Goal: Task Accomplishment & Management: Complete application form

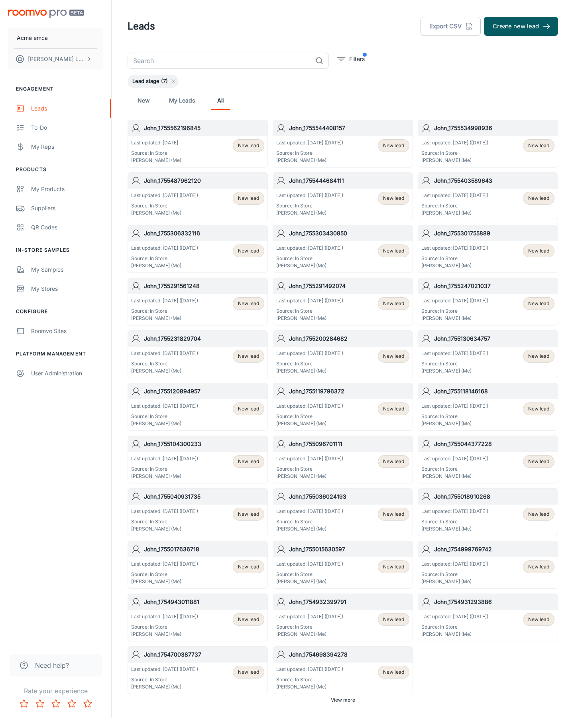
click at [521, 26] on button "Create new lead" at bounding box center [521, 26] width 74 height 19
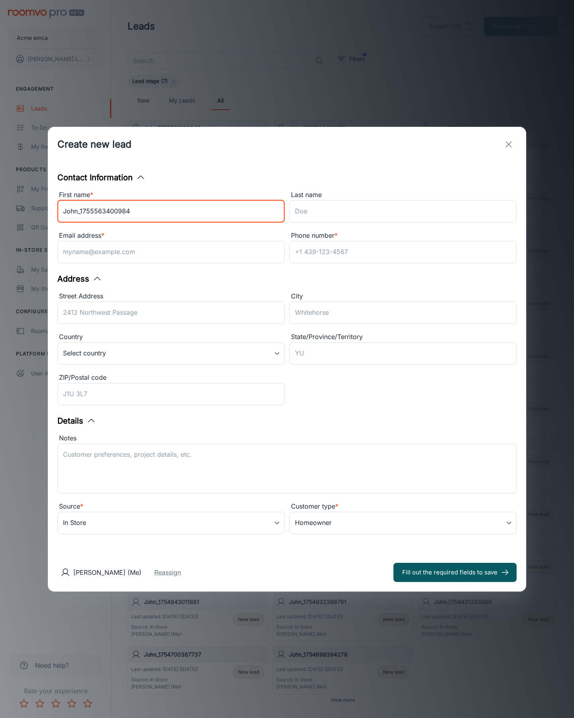
type input "John_1755563400984"
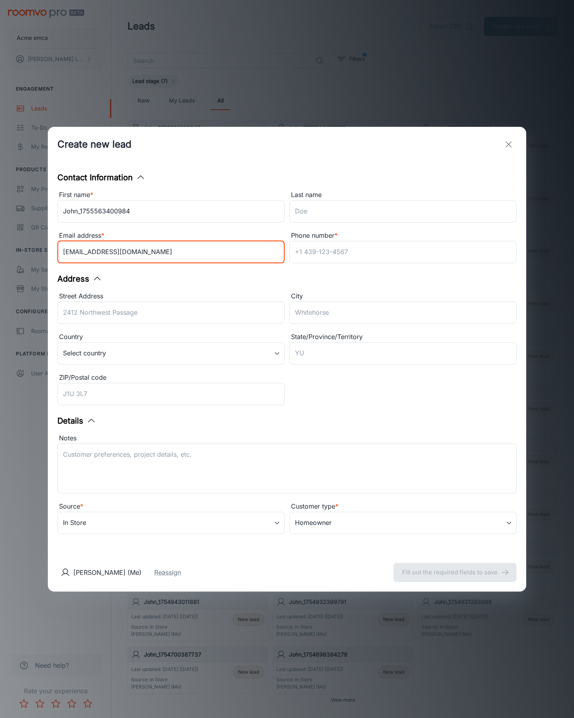
type input "[EMAIL_ADDRESS][DOMAIN_NAME]"
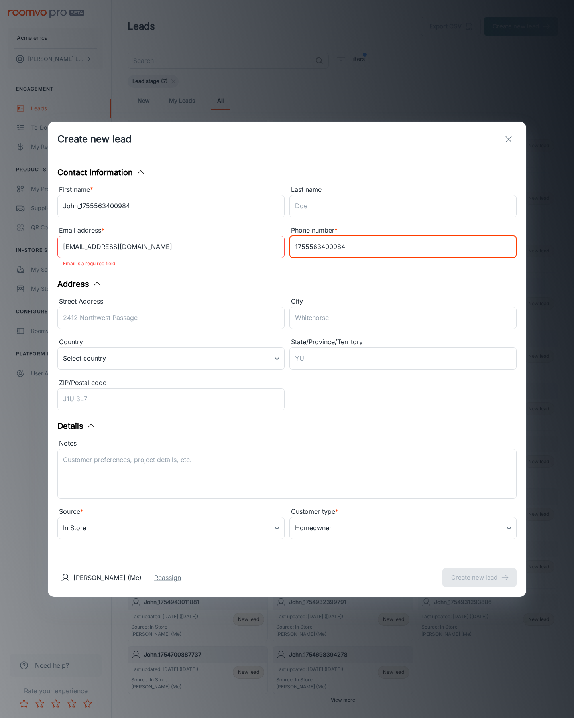
type input "1755563400984"
click at [480, 572] on button "Create new lead" at bounding box center [480, 577] width 74 height 19
